Goal: Use online tool/utility: Use online tool/utility

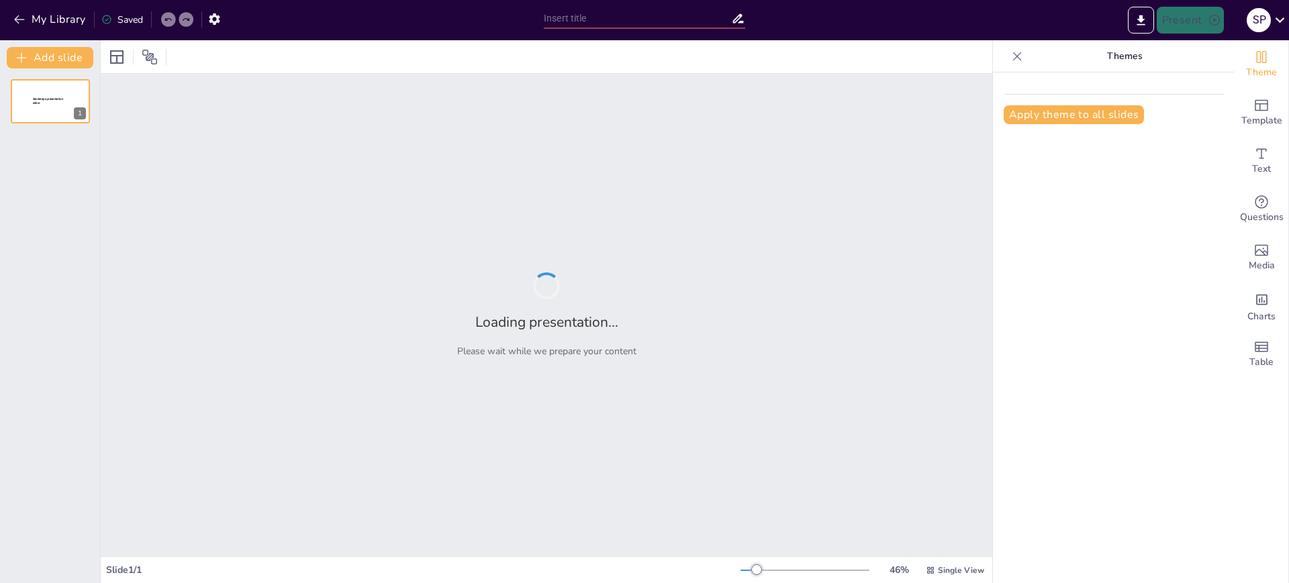
type input "Understanding IoT Reference Architecture: A Comprehensive Overview"
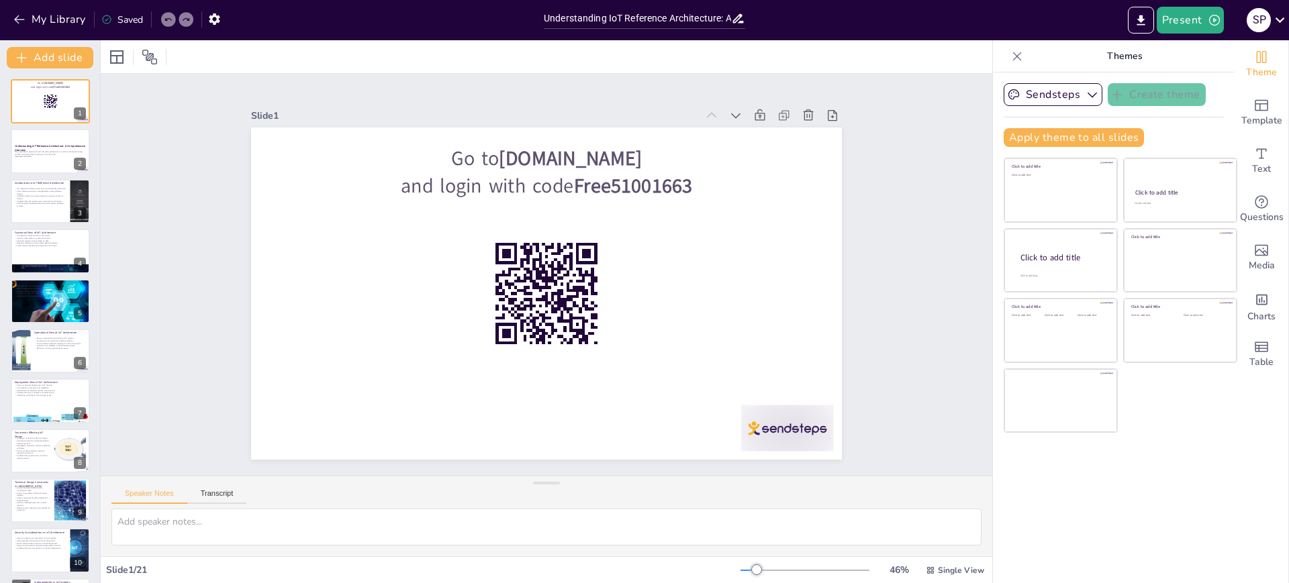
checkbox input "true"
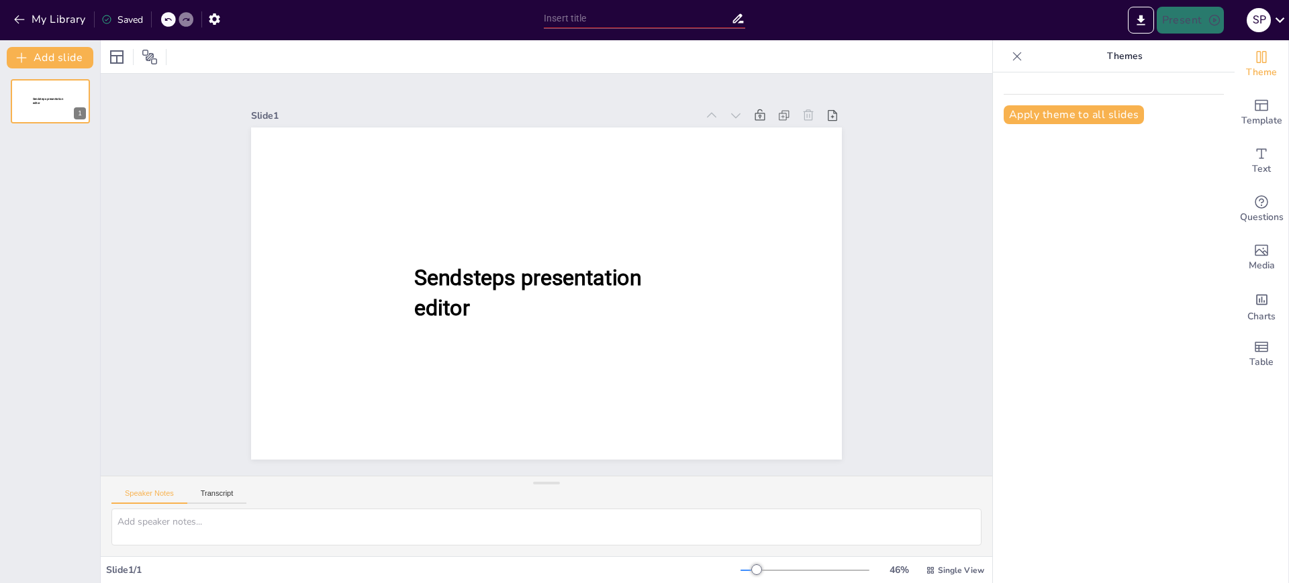
type input "Understanding IoT Reference Architecture: A Comprehensive Overview"
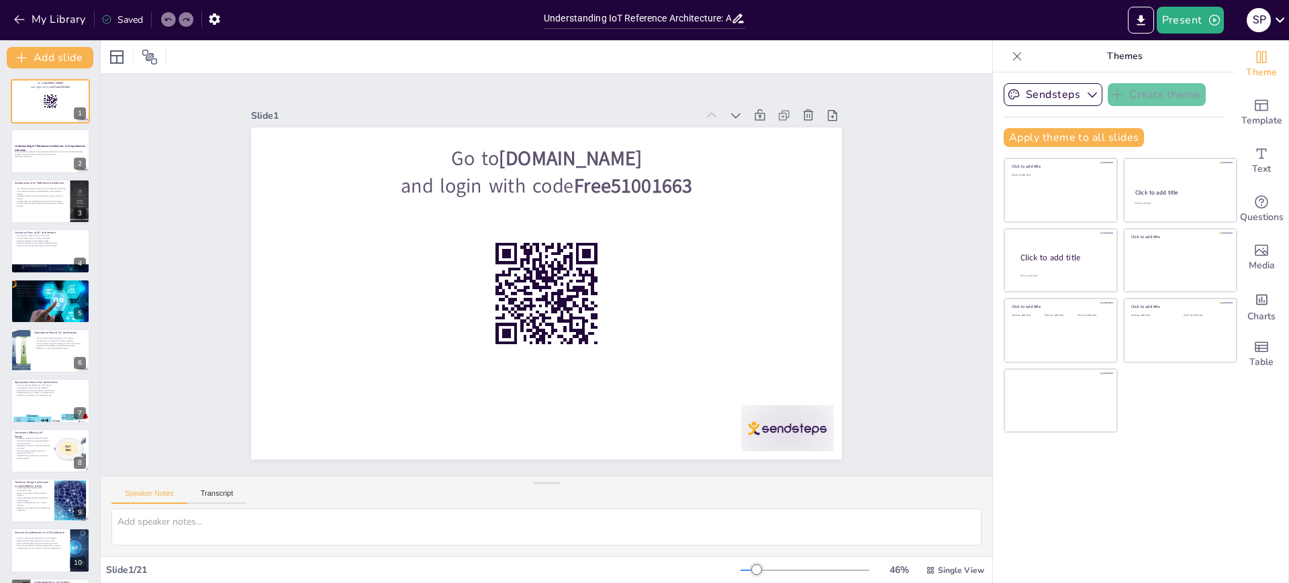
click at [809, 54] on div at bounding box center [546, 56] width 891 height 33
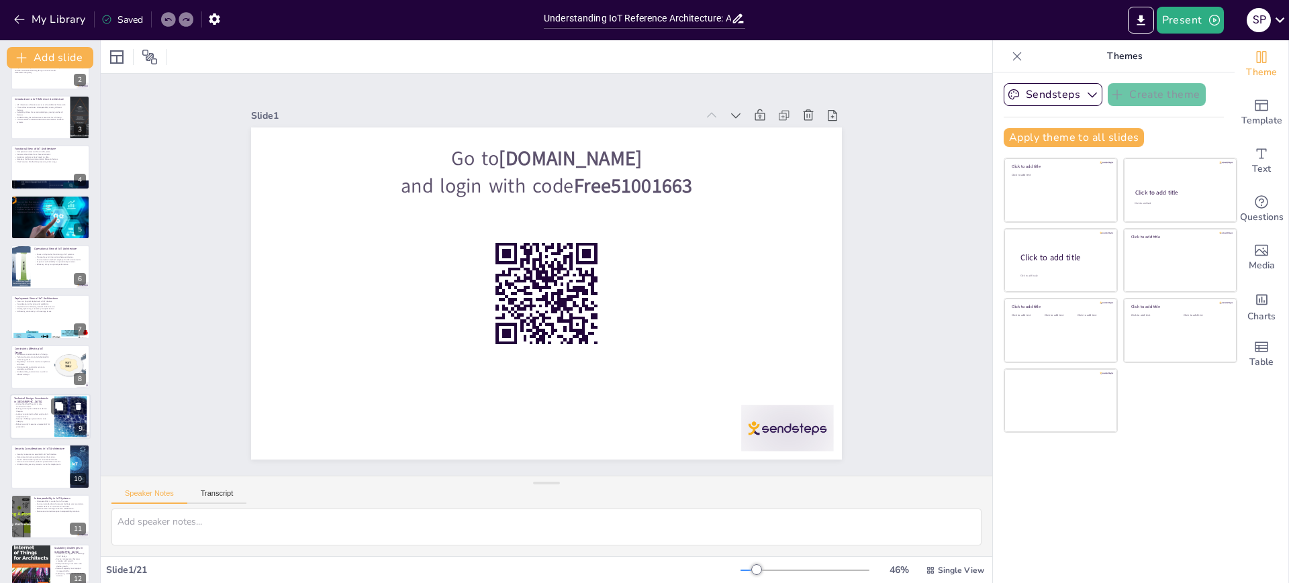
click at [67, 423] on div at bounding box center [70, 417] width 56 height 41
checkbox input "true"
type textarea "Bandwidth limitations can hinder the effectiveness of IoT systems by slowing do…"
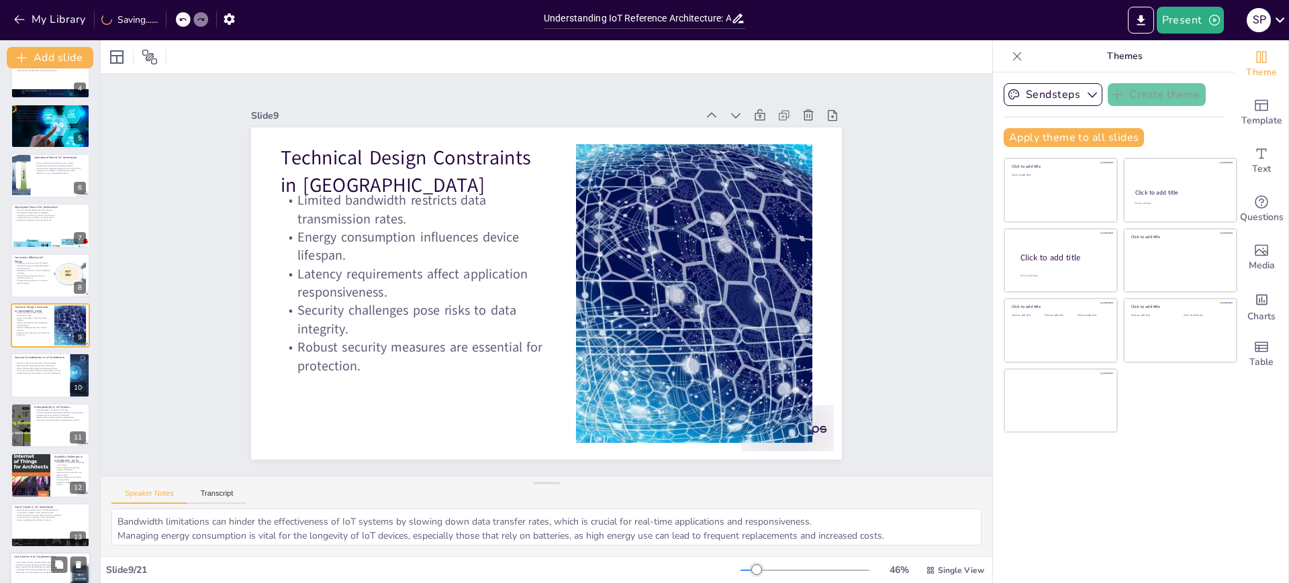
scroll to position [343, 0]
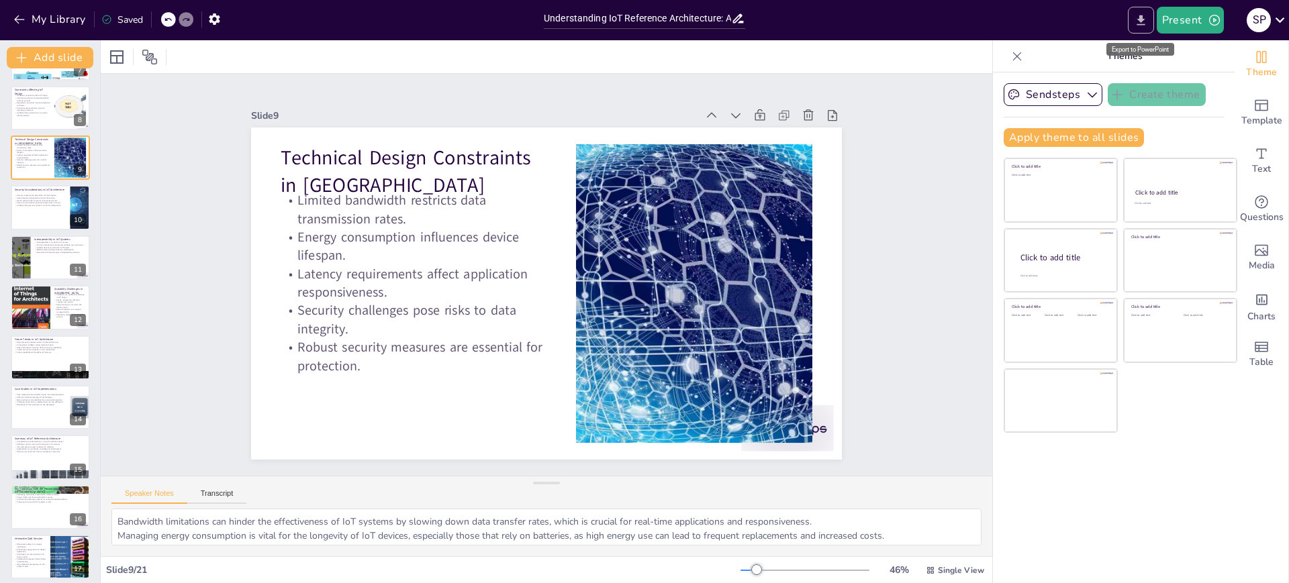
click at [1136, 20] on icon "Export to PowerPoint" at bounding box center [1140, 20] width 14 height 14
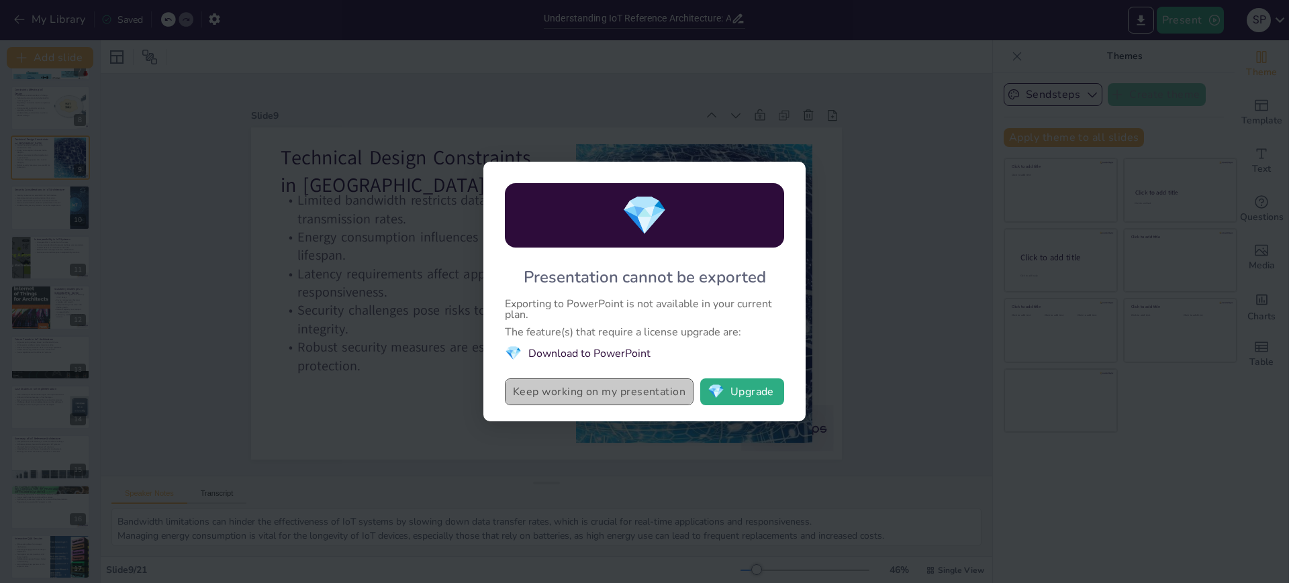
click at [623, 396] on button "Keep working on my presentation" at bounding box center [599, 392] width 189 height 27
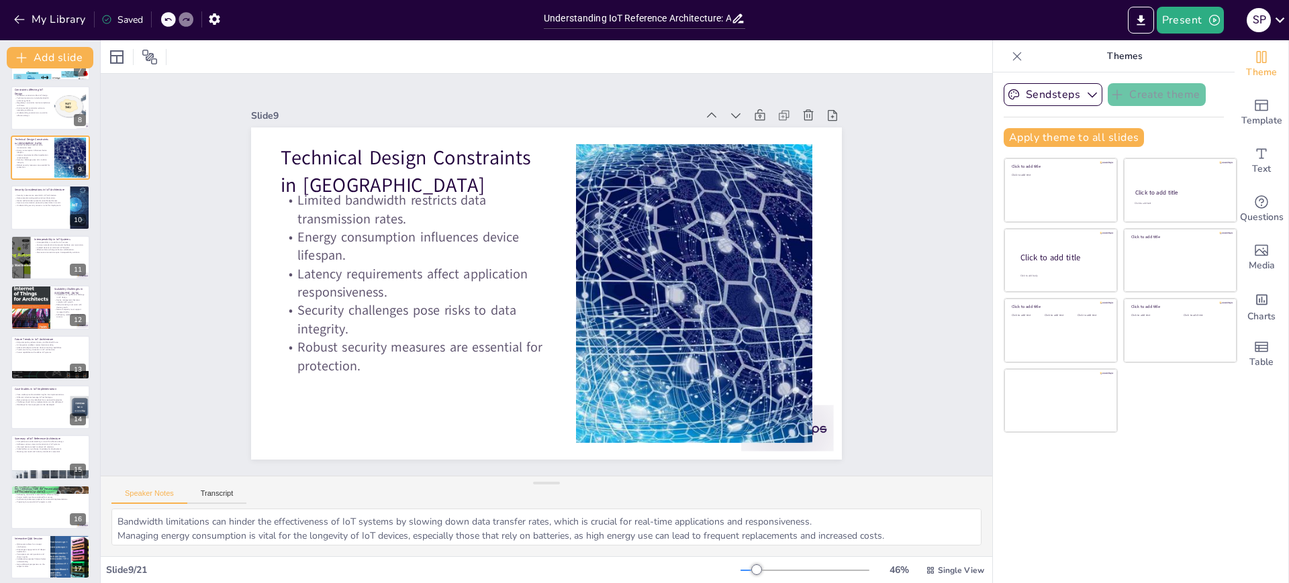
checkbox input "true"
